Goal: Task Accomplishment & Management: Manage account settings

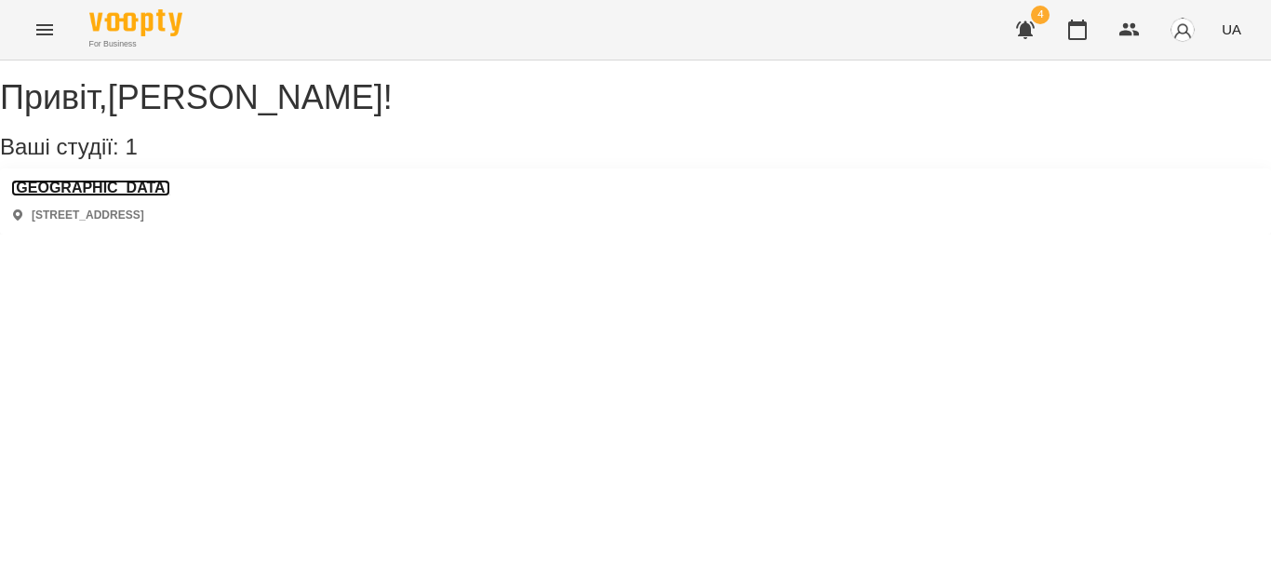
click at [87, 196] on h3 "[GEOGRAPHIC_DATA]" at bounding box center [90, 188] width 159 height 17
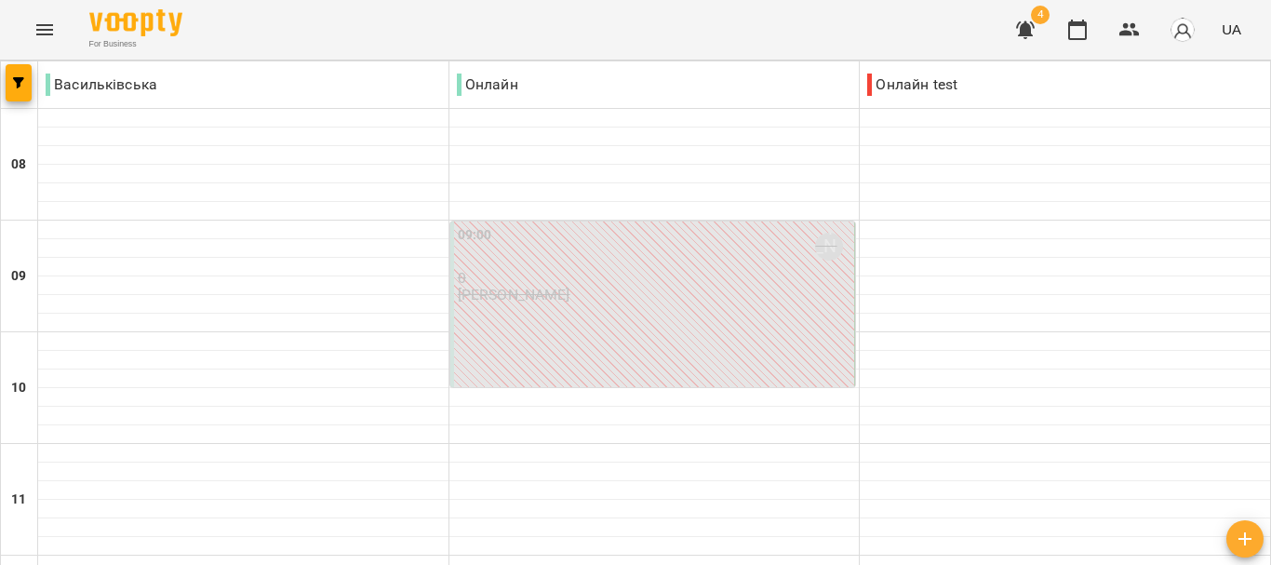
scroll to position [923, 0]
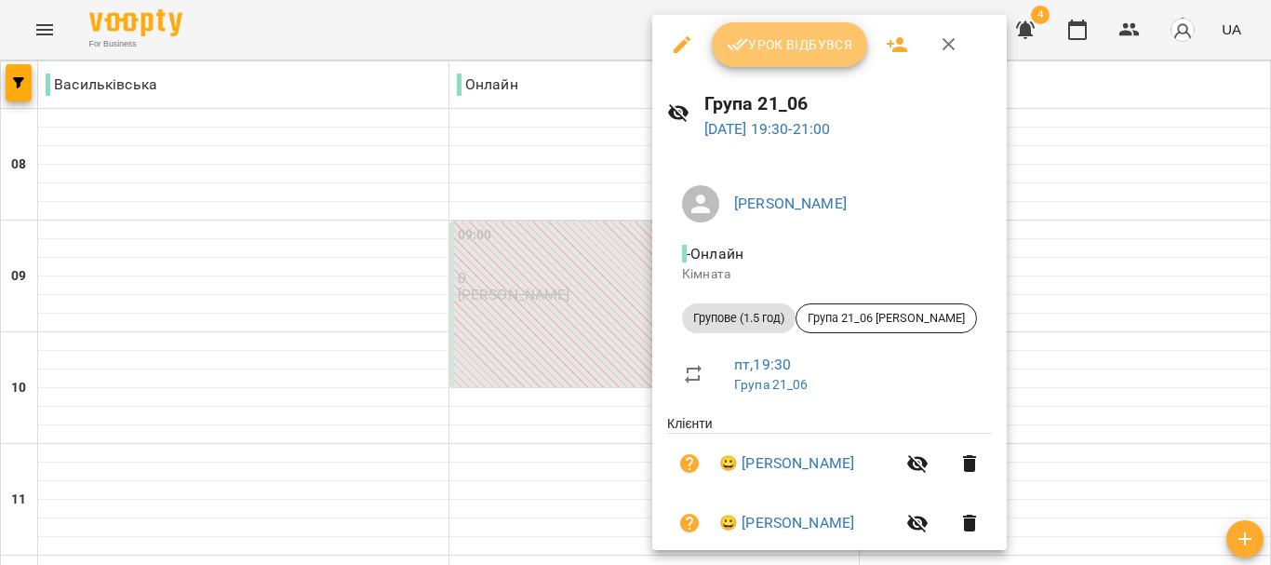
click at [761, 63] on button "Урок відбувся" at bounding box center [790, 44] width 156 height 45
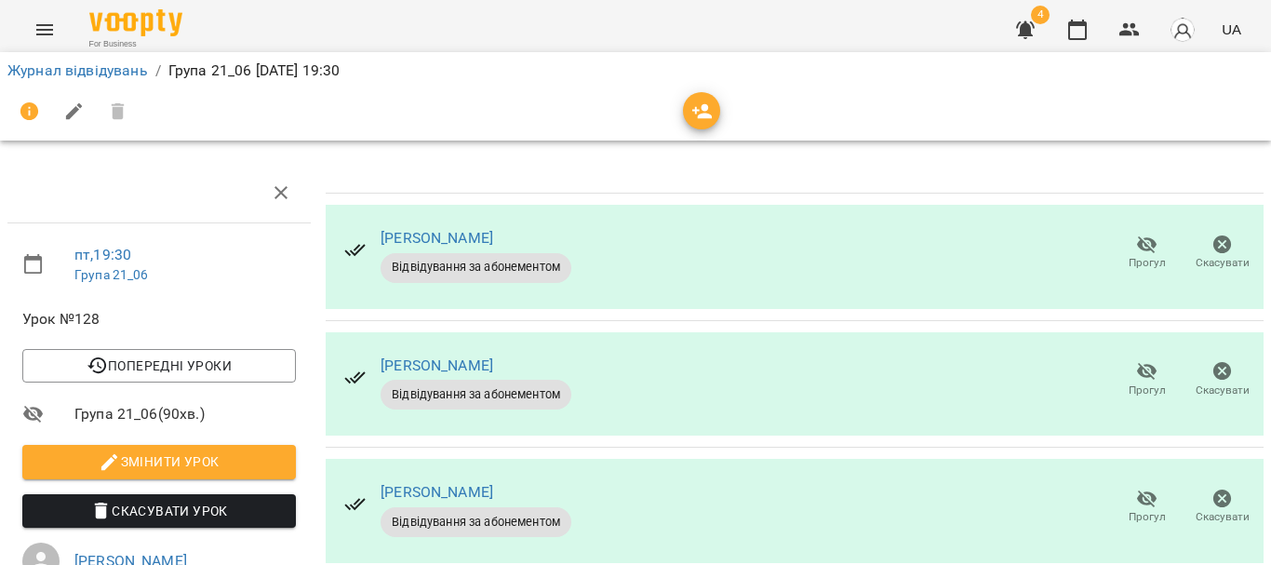
scroll to position [1, 0]
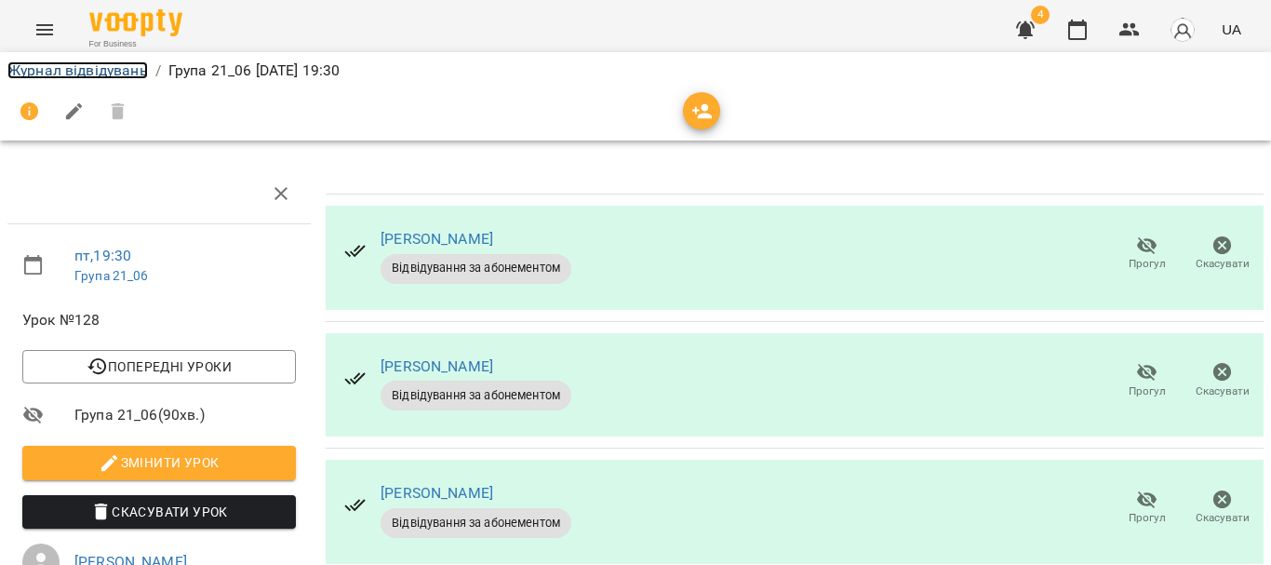
click at [110, 68] on link "Журнал відвідувань" at bounding box center [77, 70] width 141 height 18
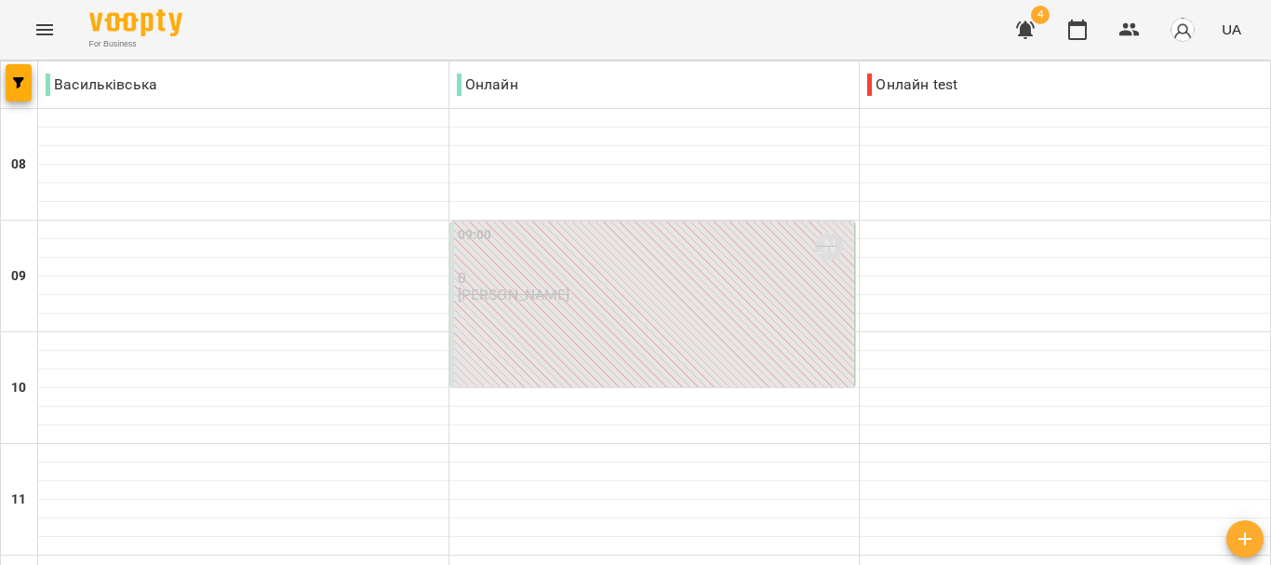
scroll to position [176, 0]
